Goal: Transaction & Acquisition: Purchase product/service

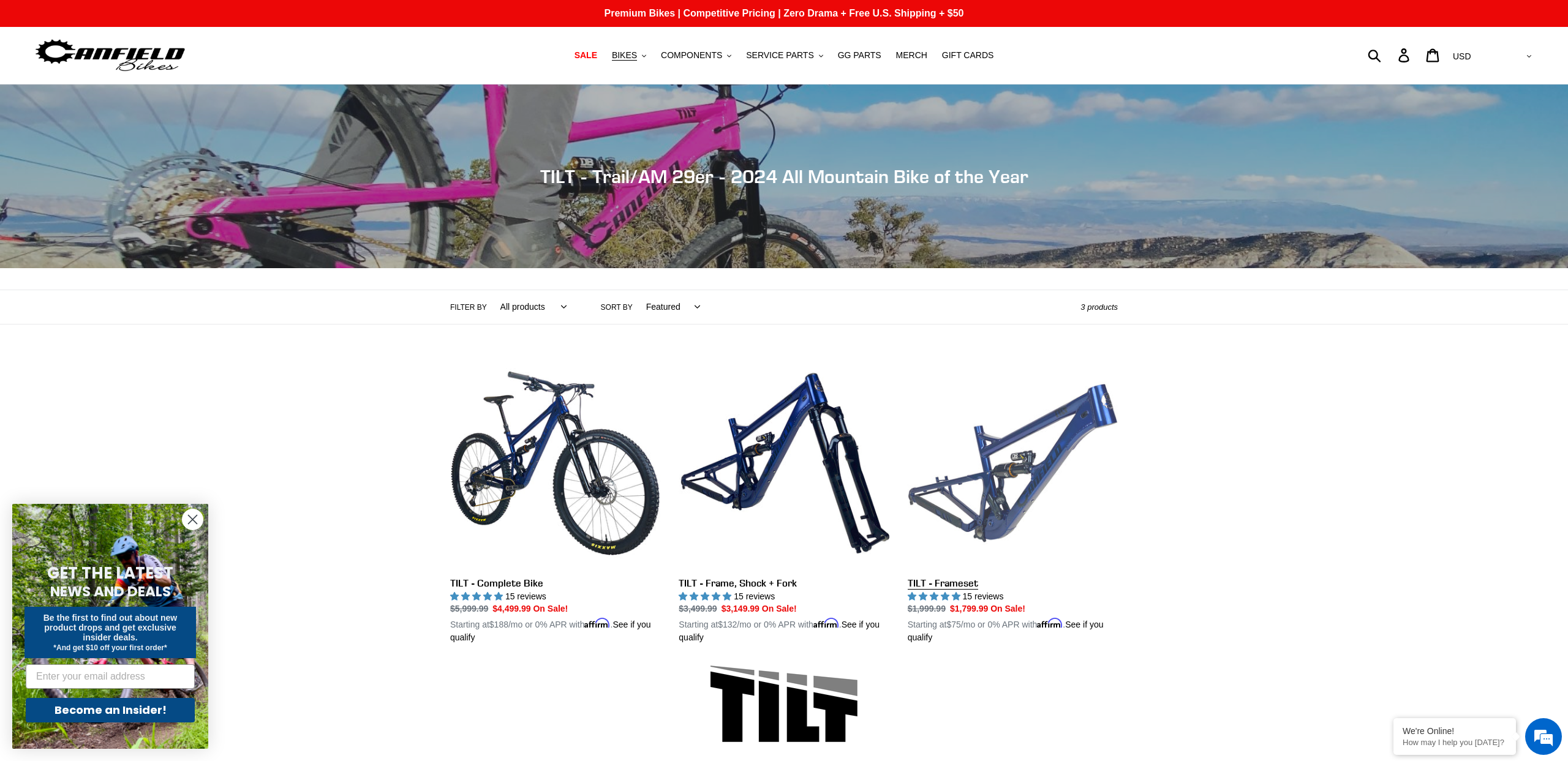
click at [1027, 484] on link "TILT - Frameset" at bounding box center [1013, 501] width 210 height 286
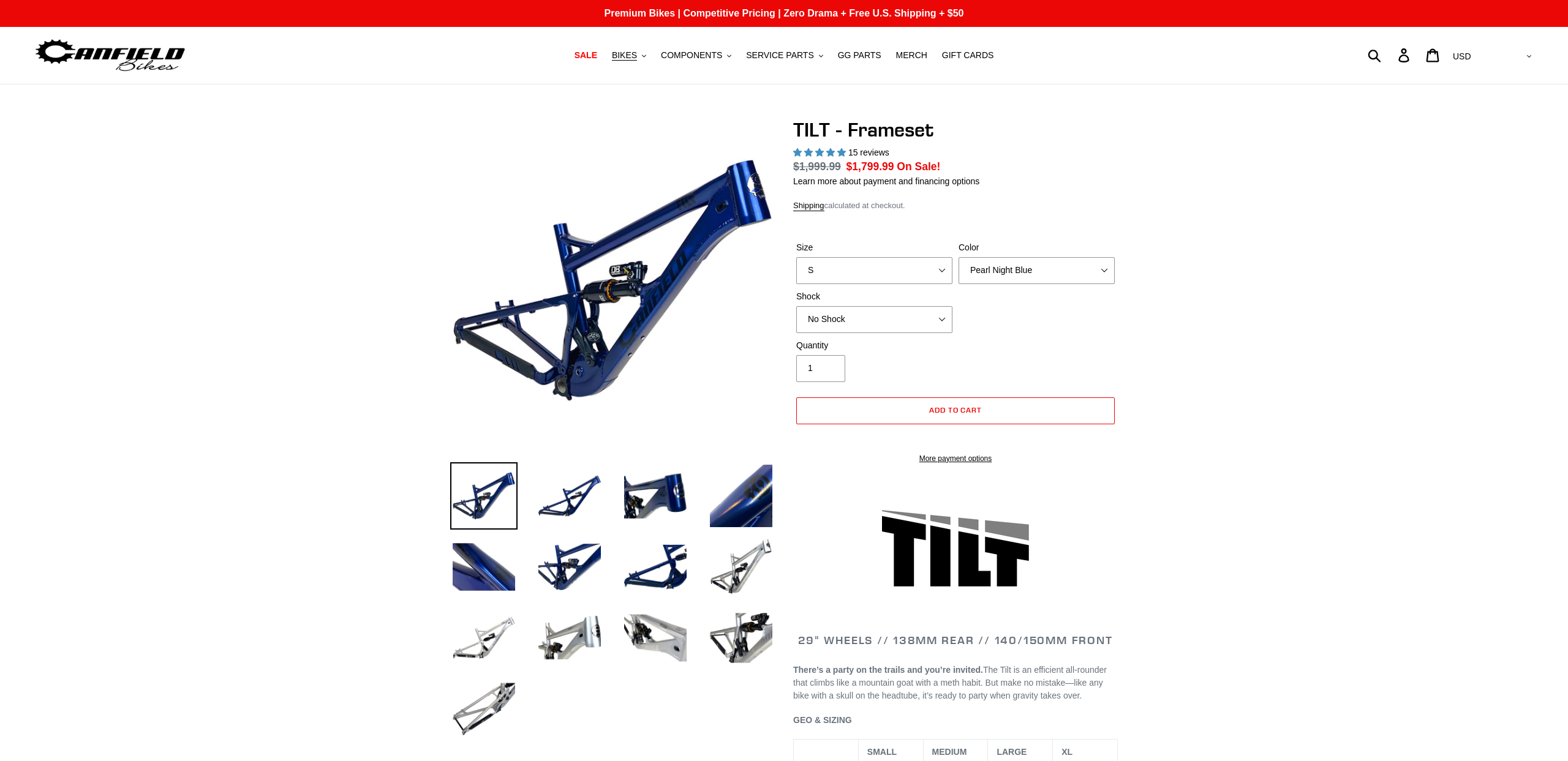
select select "highest-rating"
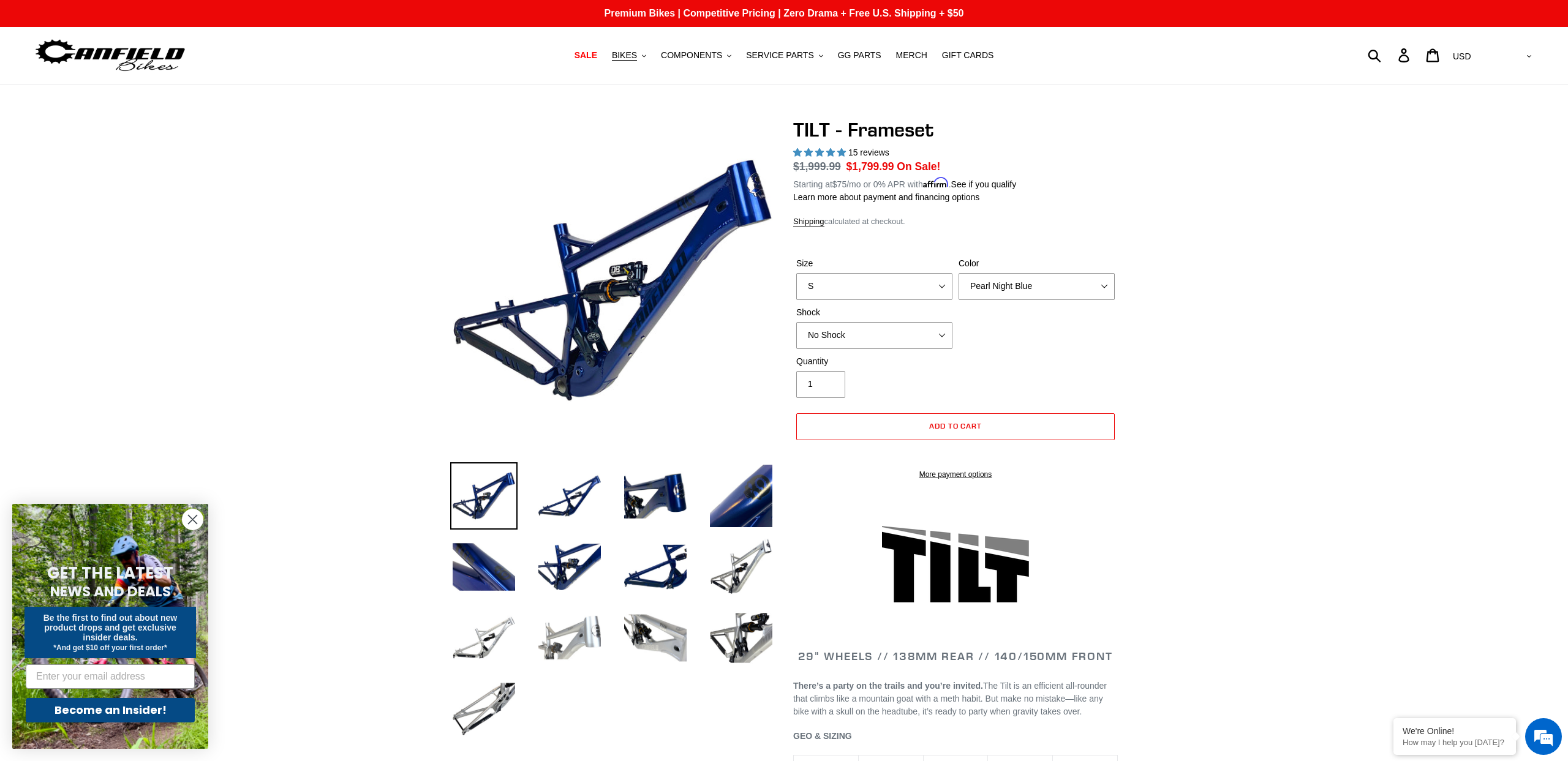
click at [574, 653] on img at bounding box center [569, 638] width 67 height 67
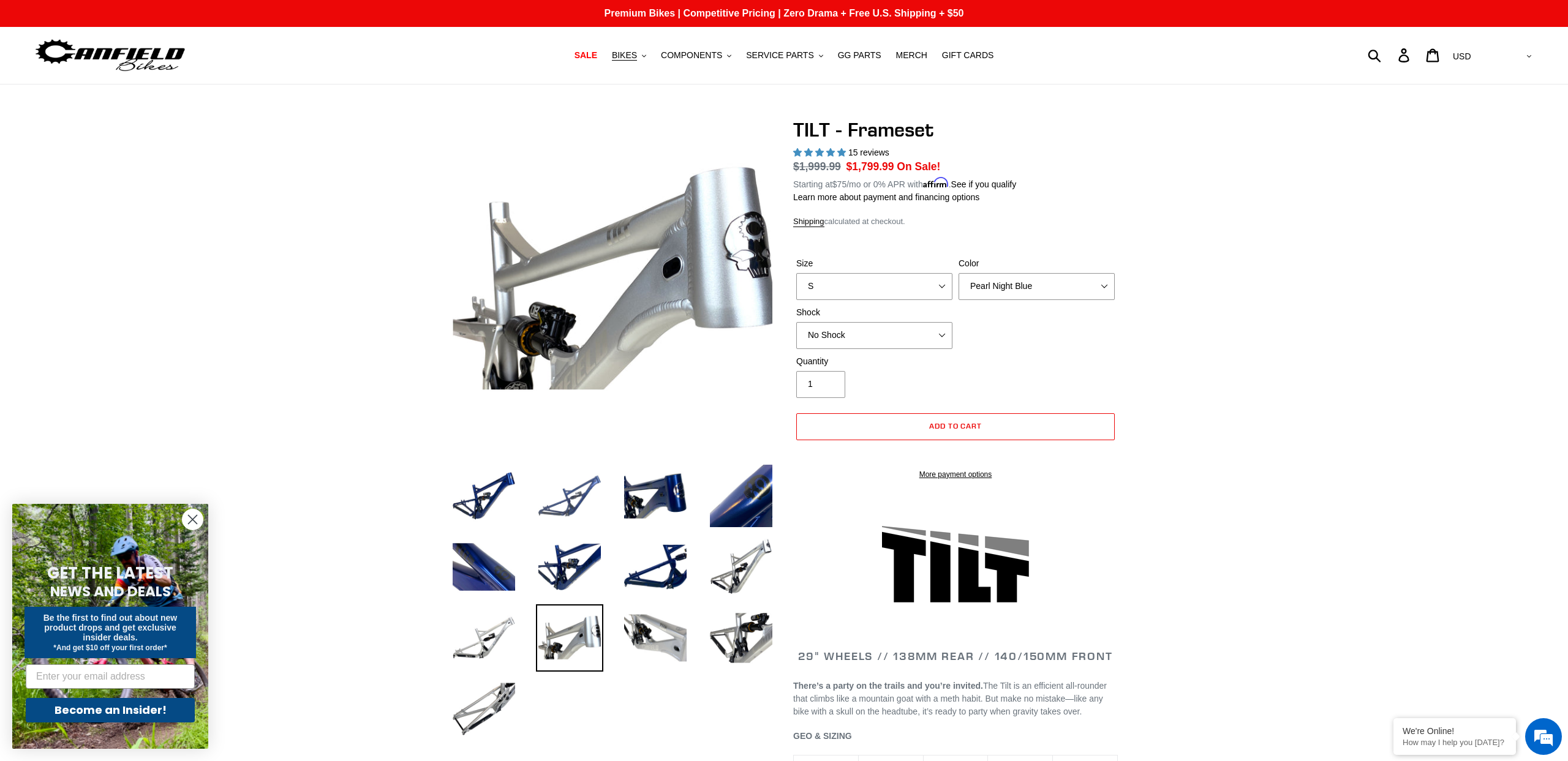
click at [573, 512] on img at bounding box center [569, 496] width 67 height 67
